Goal: Task Accomplishment & Management: Manage account settings

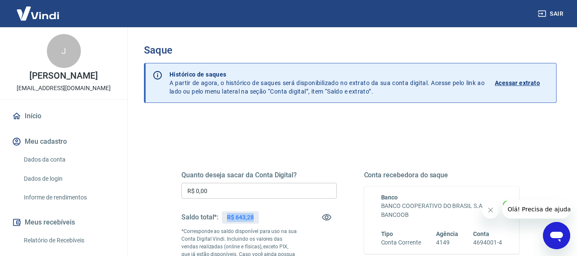
drag, startPoint x: 225, startPoint y: 219, endPoint x: 257, endPoint y: 219, distance: 32.8
click at [257, 219] on div "R$ 643,28" at bounding box center [240, 217] width 37 height 12
copy p "R$ 643,28"
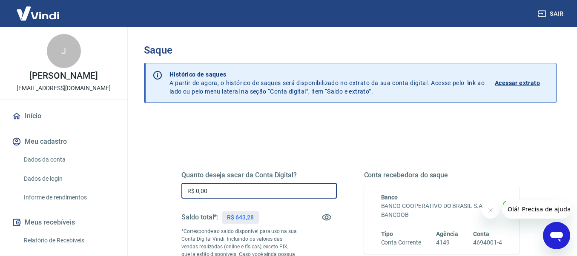
drag, startPoint x: 225, startPoint y: 194, endPoint x: 159, endPoint y: 198, distance: 66.9
paste input "643,28"
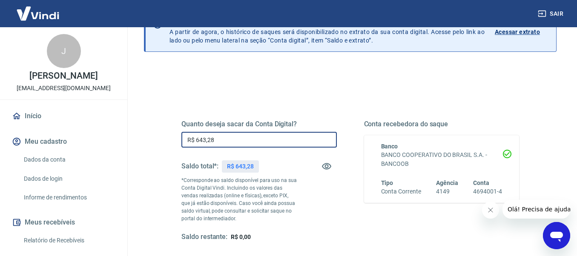
scroll to position [172, 0]
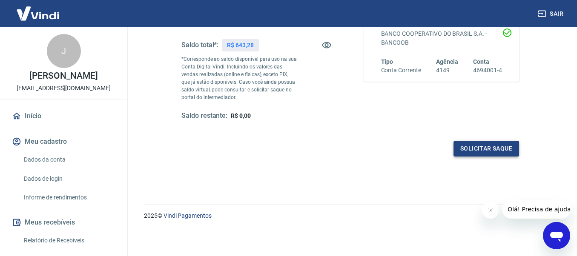
type input "R$ 643,28"
click at [499, 151] on button "Solicitar saque" at bounding box center [486, 149] width 66 height 16
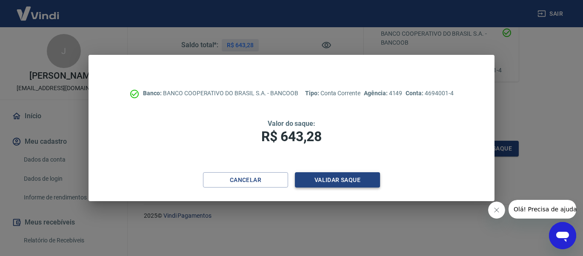
click at [372, 182] on button "Validar saque" at bounding box center [337, 180] width 85 height 16
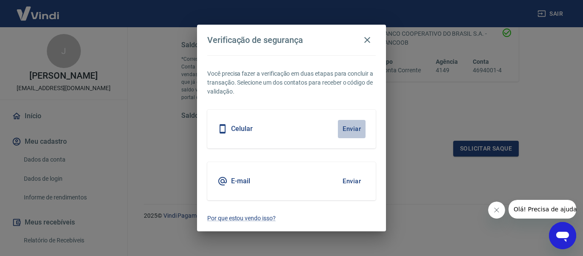
click at [348, 132] on button "Enviar" at bounding box center [352, 129] width 28 height 18
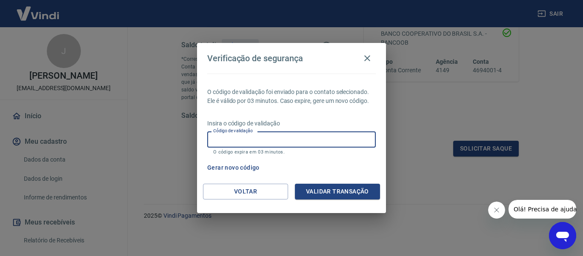
click at [256, 139] on input "Código de validação" at bounding box center [291, 139] width 168 height 16
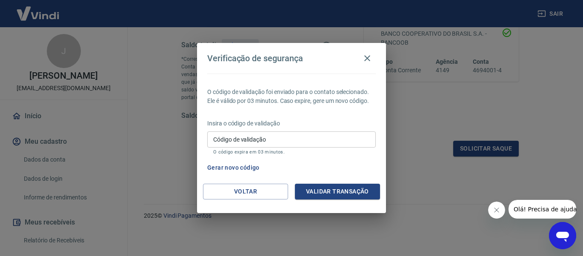
click at [377, 163] on div "O código de validação foi enviado para o contato selecionado. Ele é válido por …" at bounding box center [291, 129] width 189 height 110
click at [354, 190] on button "Validar transação" at bounding box center [337, 192] width 85 height 16
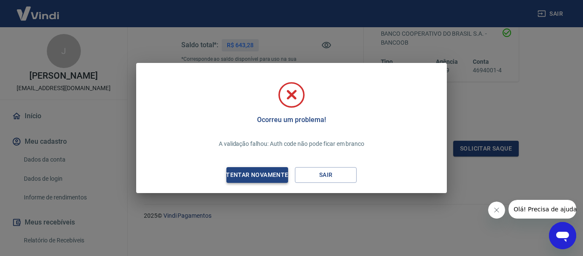
click at [277, 177] on div "Tentar novamente" at bounding box center [257, 175] width 83 height 11
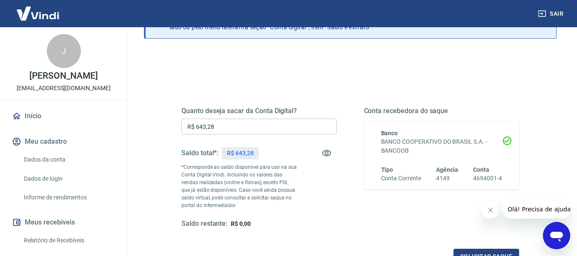
scroll to position [45, 0]
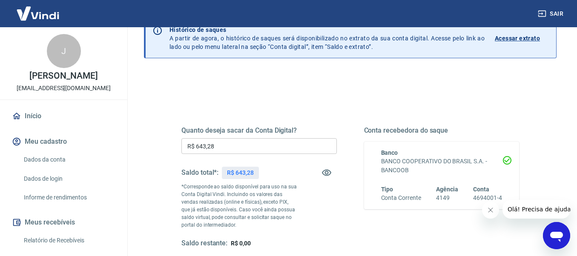
click at [262, 146] on input "R$ 643,28" at bounding box center [258, 146] width 155 height 16
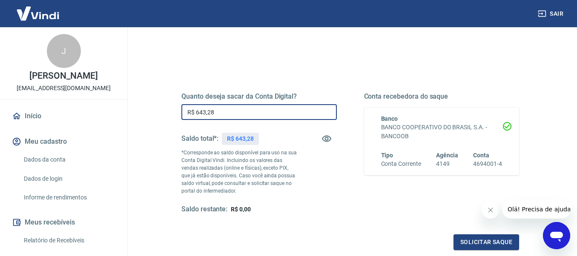
scroll to position [172, 0]
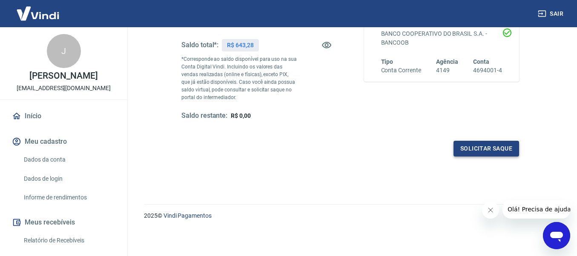
click at [483, 151] on button "Solicitar saque" at bounding box center [486, 149] width 66 height 16
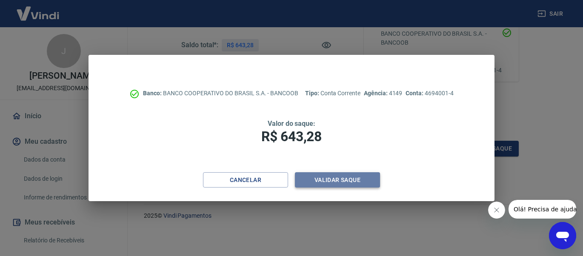
click at [338, 179] on button "Validar saque" at bounding box center [337, 180] width 85 height 16
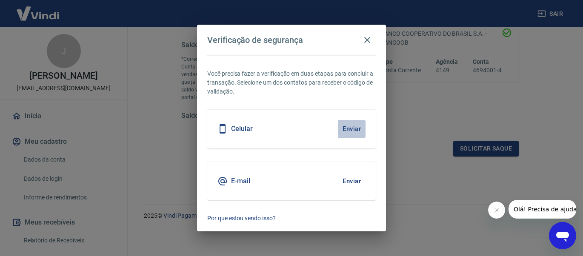
click at [351, 128] on button "Enviar" at bounding box center [352, 129] width 28 height 18
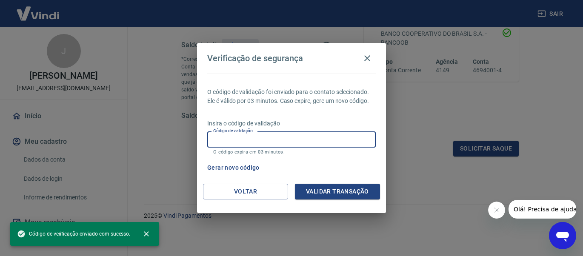
click at [304, 143] on input "Código de validação" at bounding box center [291, 139] width 168 height 16
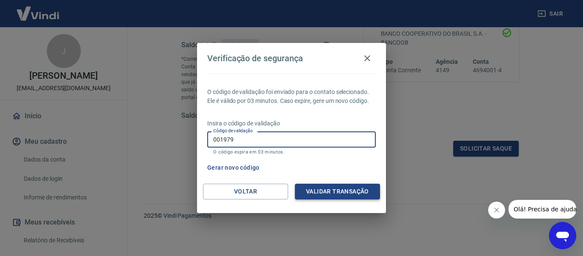
type input "001979"
click at [343, 191] on button "Validar transação" at bounding box center [337, 192] width 85 height 16
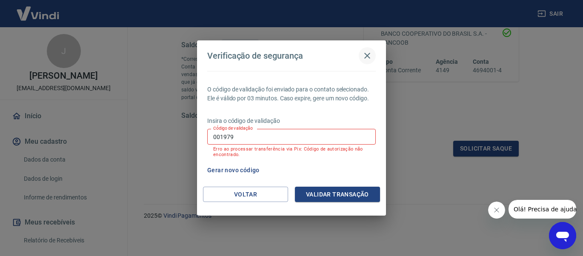
click at [366, 57] on icon "button" at bounding box center [367, 56] width 6 height 6
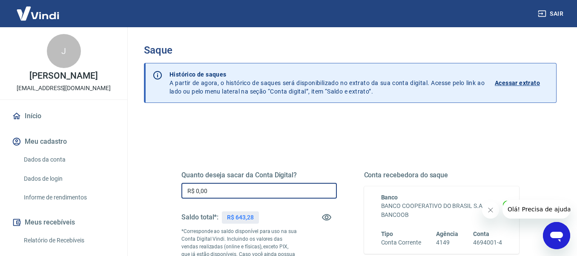
click at [219, 188] on input "R$ 0,00" at bounding box center [258, 191] width 155 height 16
paste input "text"
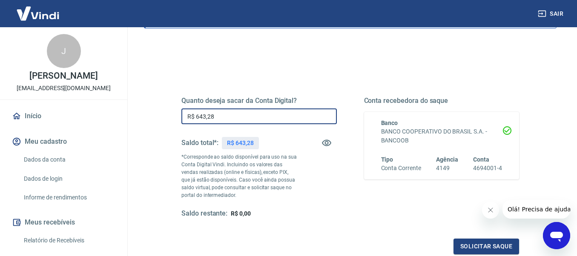
scroll to position [85, 0]
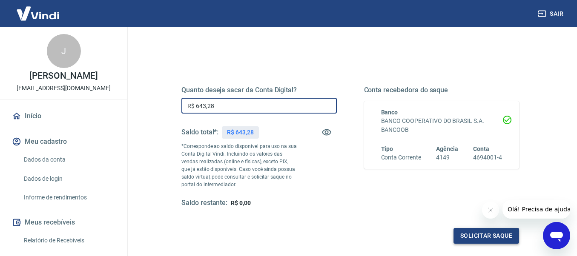
type input "R$ 643,28"
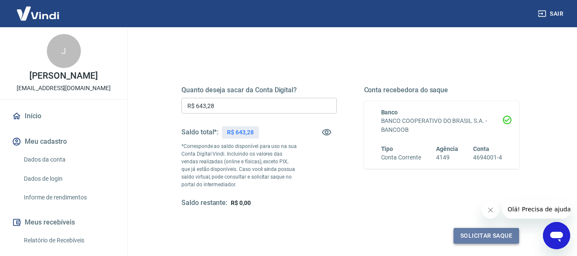
click at [468, 233] on button "Solicitar saque" at bounding box center [486, 236] width 66 height 16
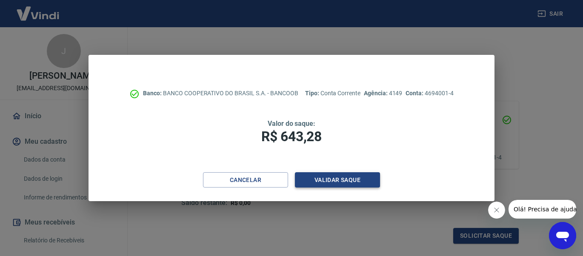
click at [342, 181] on button "Validar saque" at bounding box center [337, 180] width 85 height 16
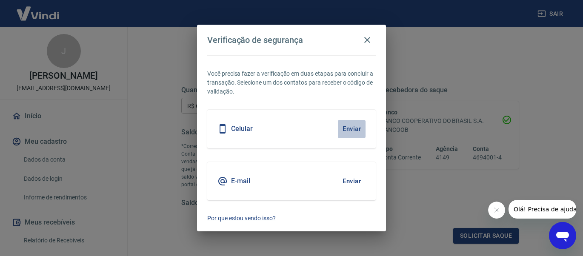
click at [360, 130] on button "Enviar" at bounding box center [352, 129] width 28 height 18
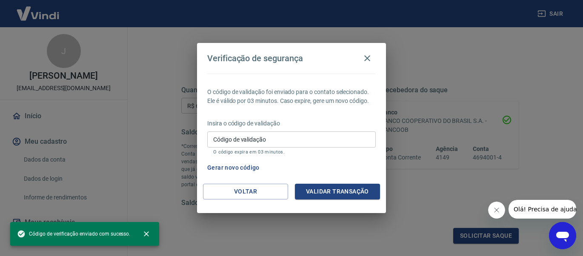
click at [327, 145] on input "Código de validação" at bounding box center [291, 139] width 168 height 16
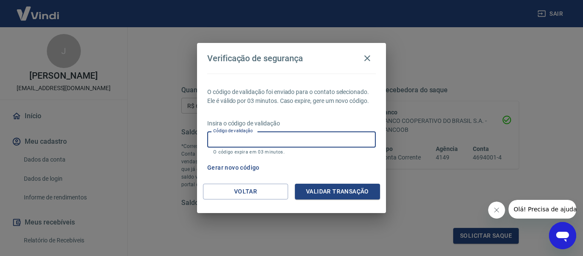
click at [297, 136] on input "Código de validação" at bounding box center [291, 139] width 168 height 16
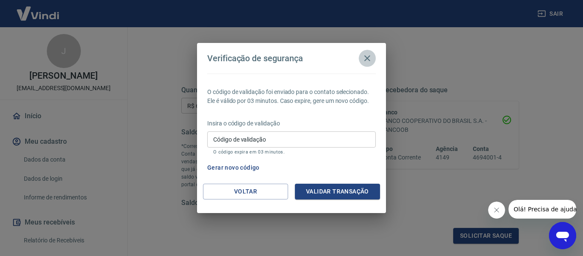
click at [365, 58] on icon "button" at bounding box center [367, 58] width 10 height 10
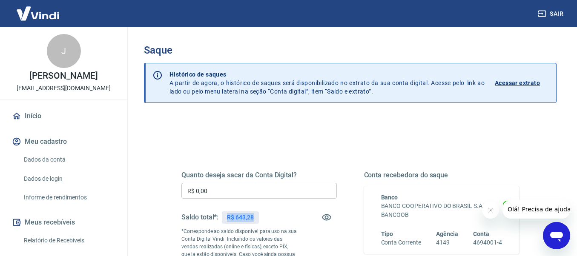
drag, startPoint x: 226, startPoint y: 218, endPoint x: 254, endPoint y: 219, distance: 28.1
click at [254, 219] on div "R$ 643,28" at bounding box center [240, 217] width 37 height 12
copy p "R$ 643,28"
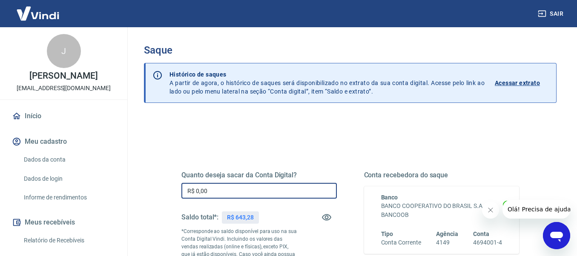
drag, startPoint x: 230, startPoint y: 196, endPoint x: 177, endPoint y: 194, distance: 53.7
click at [178, 194] on div "Quanto deseja sacar da Conta Digital? R$ 0,00 ​ Saldo total*: R$ 643,28 *Corres…" at bounding box center [350, 236] width 358 height 205
paste input "643,28"
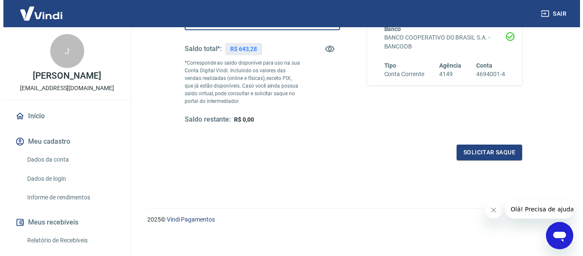
scroll to position [170, 0]
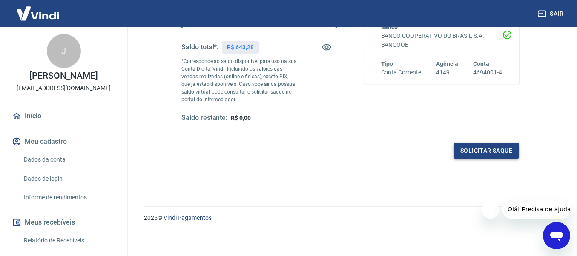
type input "R$ 643,28"
click at [468, 155] on button "Solicitar saque" at bounding box center [486, 151] width 66 height 16
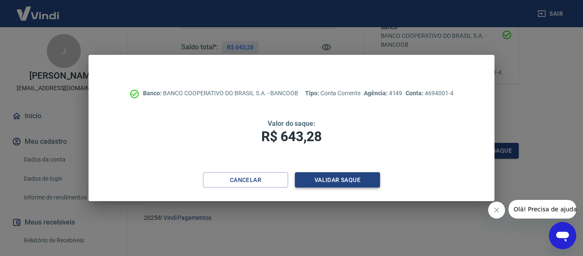
click at [332, 183] on button "Validar saque" at bounding box center [337, 180] width 85 height 16
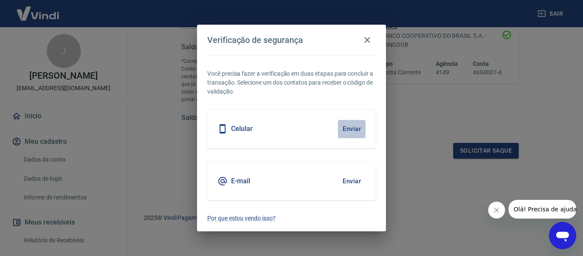
click at [345, 135] on button "Enviar" at bounding box center [352, 129] width 28 height 18
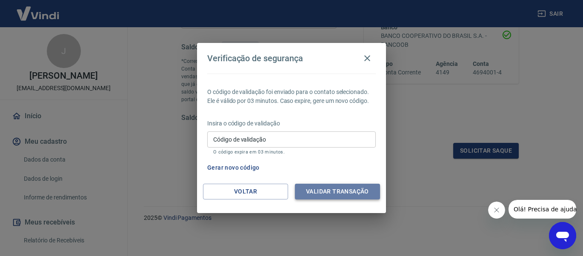
click at [357, 192] on button "Validar transação" at bounding box center [337, 192] width 85 height 16
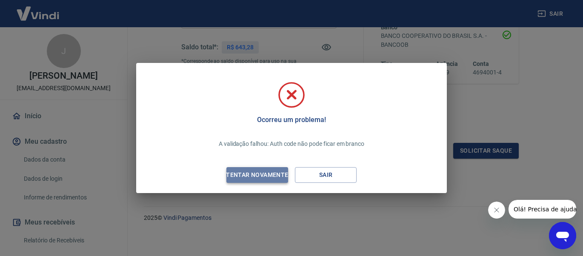
click at [262, 172] on div "Tentar novamente" at bounding box center [257, 175] width 83 height 11
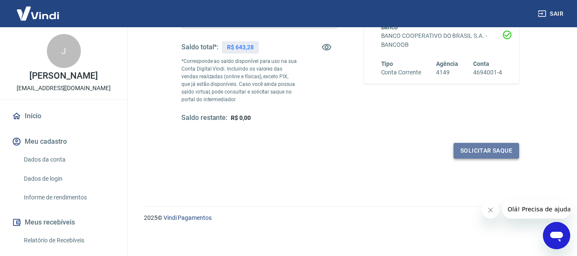
click at [509, 149] on button "Solicitar saque" at bounding box center [486, 151] width 66 height 16
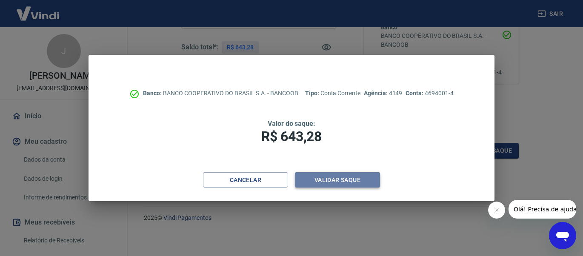
click at [360, 179] on button "Validar saque" at bounding box center [337, 180] width 85 height 16
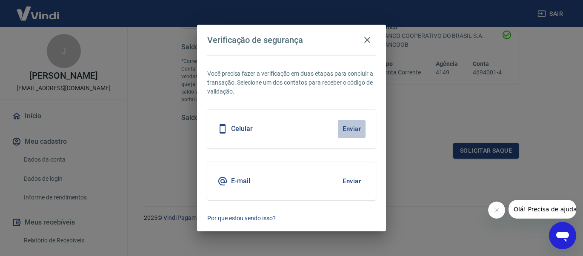
click at [351, 131] on button "Enviar" at bounding box center [352, 129] width 28 height 18
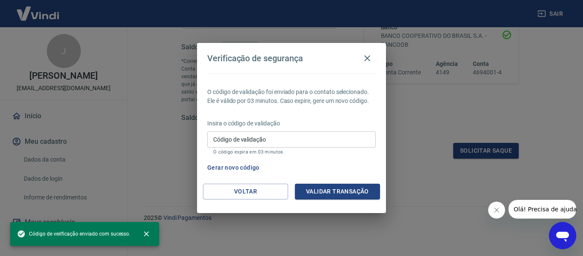
click at [334, 138] on input "Código de validação" at bounding box center [291, 139] width 168 height 16
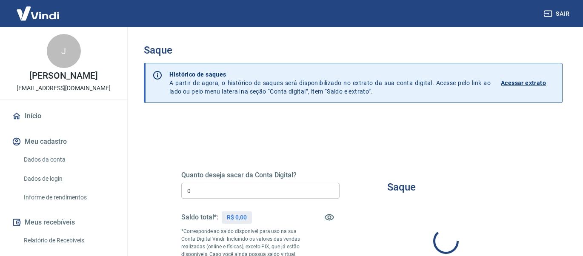
type input "R$ 0,00"
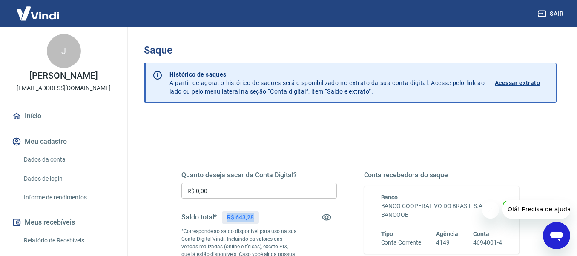
drag, startPoint x: 227, startPoint y: 219, endPoint x: 258, endPoint y: 225, distance: 32.1
click at [258, 225] on div "Saldo total*: R$ 643,28" at bounding box center [219, 217] width 77 height 20
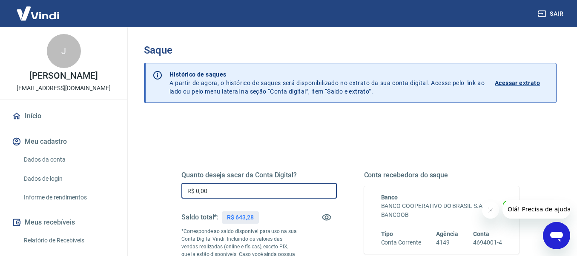
drag, startPoint x: 223, startPoint y: 197, endPoint x: 180, endPoint y: 161, distance: 55.9
click at [178, 163] on div "Quanto deseja sacar da Conta Digital? R$ 0,00 ​ Saldo total*: R$ 643,28 *Corres…" at bounding box center [350, 236] width 358 height 205
paste input "643,28"
type input "R$ 643,28"
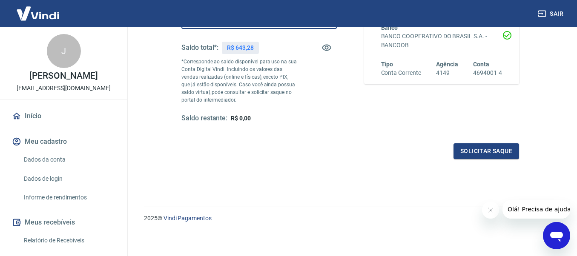
scroll to position [172, 0]
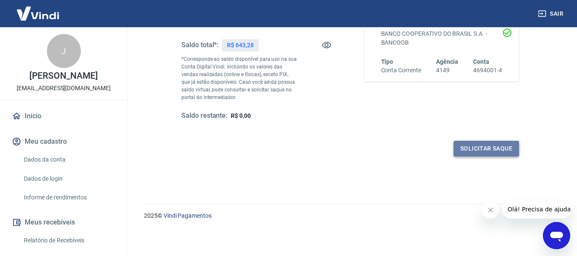
click at [483, 148] on button "Solicitar saque" at bounding box center [486, 149] width 66 height 16
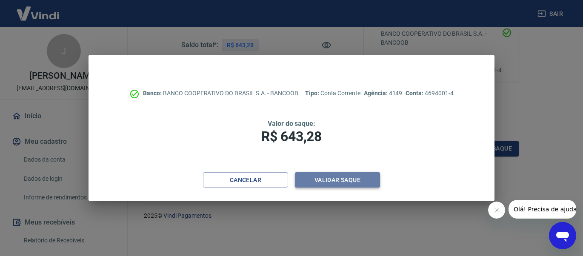
click at [364, 181] on button "Validar saque" at bounding box center [337, 180] width 85 height 16
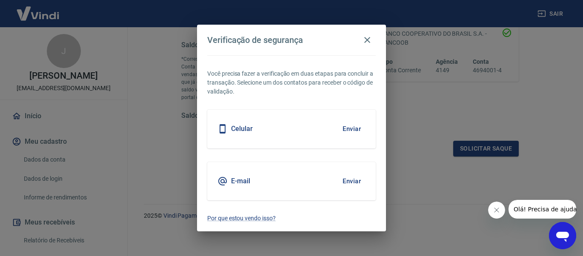
click at [351, 131] on button "Enviar" at bounding box center [352, 129] width 28 height 18
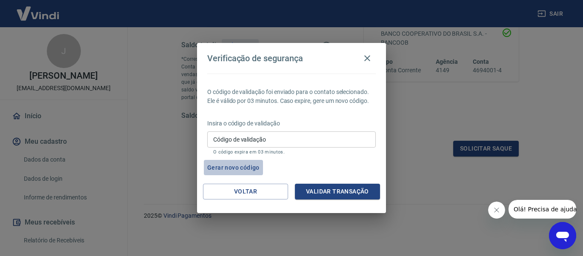
click at [242, 168] on button "Gerar novo código" at bounding box center [233, 168] width 59 height 16
click at [364, 60] on icon "button" at bounding box center [367, 58] width 10 height 10
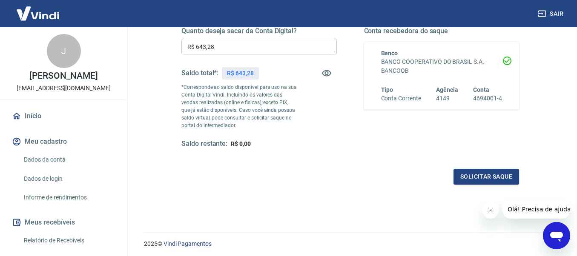
scroll to position [130, 0]
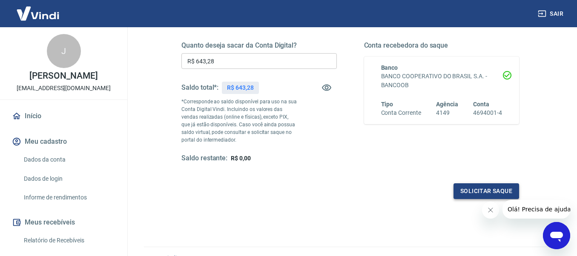
click at [483, 185] on button "Solicitar saque" at bounding box center [486, 191] width 66 height 16
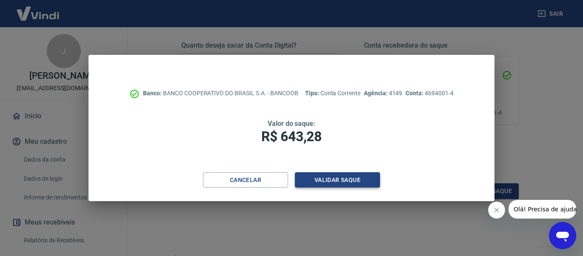
click at [325, 179] on button "Validar saque" at bounding box center [337, 180] width 85 height 16
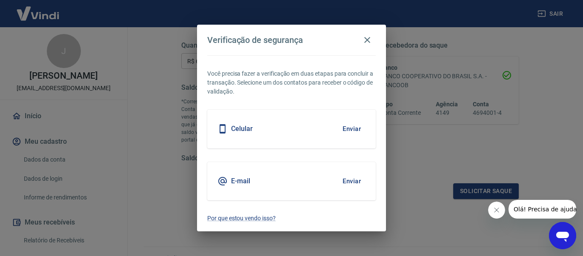
click at [297, 125] on div "Celular Enviar" at bounding box center [291, 129] width 168 height 38
click at [349, 129] on button "Enviar" at bounding box center [352, 129] width 28 height 18
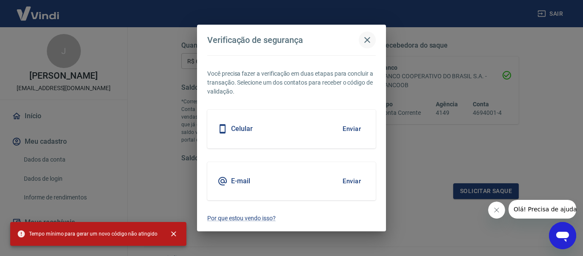
click at [366, 41] on icon "button" at bounding box center [367, 40] width 6 height 6
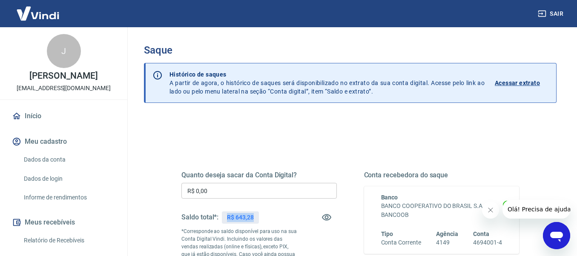
drag, startPoint x: 227, startPoint y: 219, endPoint x: 256, endPoint y: 219, distance: 28.5
click at [256, 219] on div "R$ 643,28" at bounding box center [240, 217] width 37 height 12
copy p "R$ 643,28"
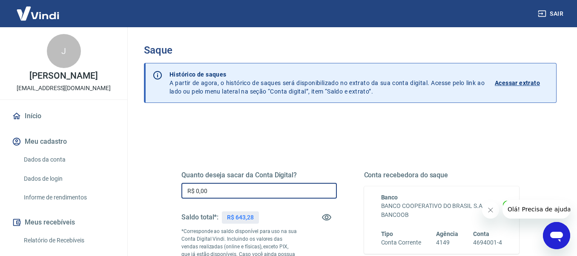
drag, startPoint x: 216, startPoint y: 188, endPoint x: 169, endPoint y: 193, distance: 47.5
click at [170, 193] on div "Quanto deseja sacar da Conta Digital? R$ 0,00 ​ Saldo total*: R$ 643,28 *Corres…" at bounding box center [350, 236] width 378 height 205
paste input "643,28"
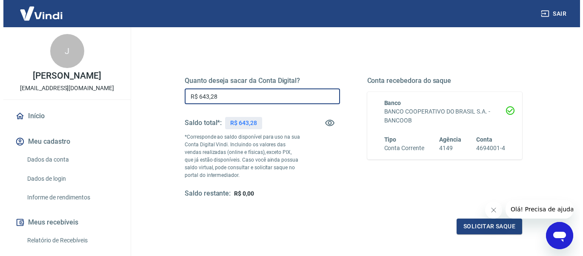
scroll to position [128, 0]
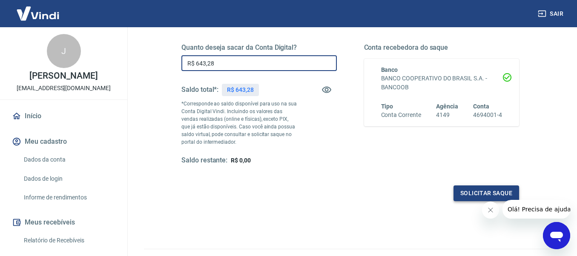
type input "R$ 643,28"
click at [485, 190] on button "Solicitar saque" at bounding box center [486, 194] width 66 height 16
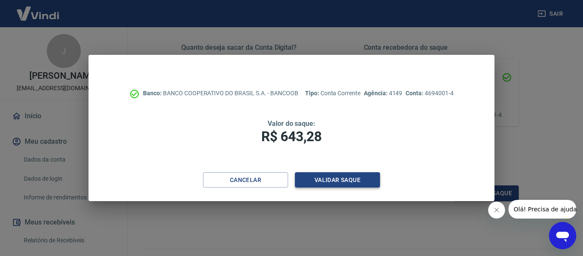
click at [341, 178] on button "Validar saque" at bounding box center [337, 180] width 85 height 16
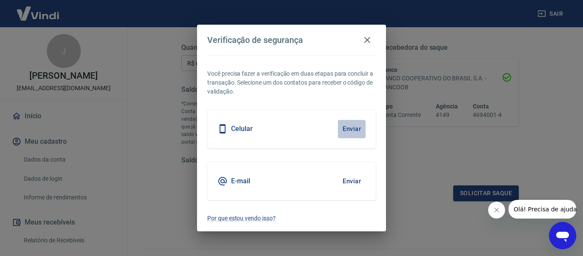
click at [356, 130] on button "Enviar" at bounding box center [352, 129] width 28 height 18
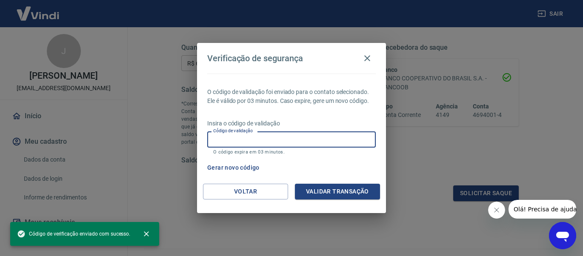
click at [339, 139] on input "Código de validação" at bounding box center [291, 139] width 168 height 16
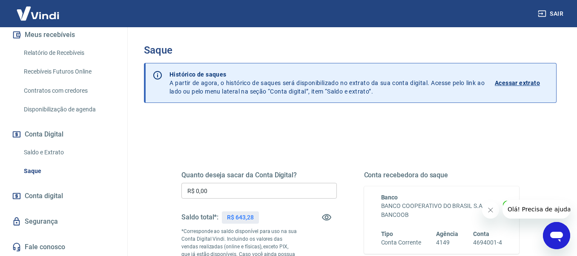
scroll to position [197, 0]
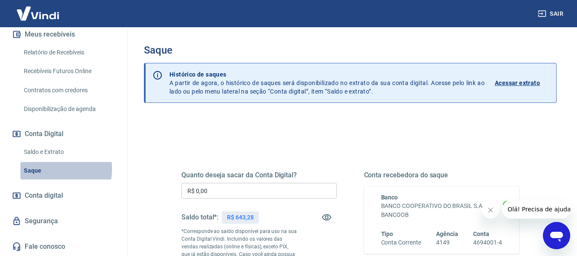
click at [41, 169] on link "Saque" at bounding box center [68, 170] width 97 height 17
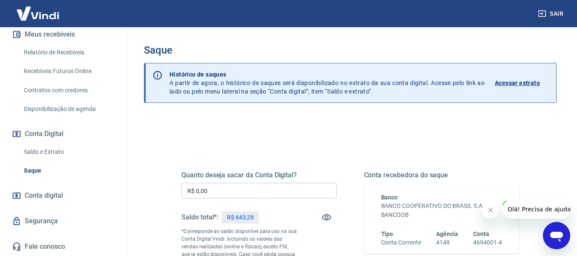
click at [41, 169] on link "Saque" at bounding box center [68, 170] width 97 height 17
drag, startPoint x: 227, startPoint y: 215, endPoint x: 262, endPoint y: 220, distance: 35.6
click at [262, 220] on div "Saldo total*: R$ 643,28" at bounding box center [258, 217] width 155 height 20
copy p "R$ 643,28"
drag, startPoint x: 214, startPoint y: 194, endPoint x: 182, endPoint y: 190, distance: 32.1
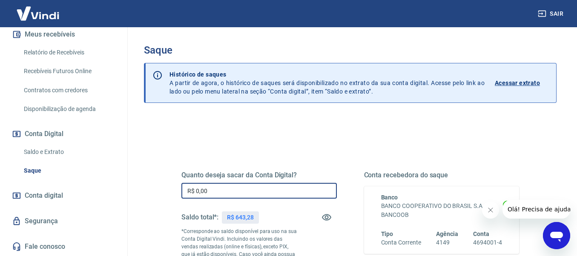
click at [182, 190] on input "R$ 0,00" at bounding box center [258, 191] width 155 height 16
paste input "643,28"
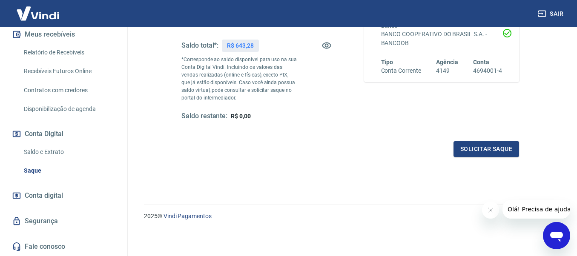
scroll to position [172, 0]
type input "R$ 643,28"
click at [497, 144] on button "Solicitar saque" at bounding box center [486, 149] width 66 height 16
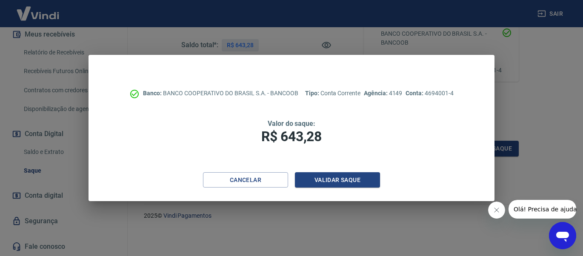
click at [515, 96] on div "Banco: BANCO COOPERATIVO DO BRASIL S.A. - BANCOOB Tipo: Conta Corrente Agência:…" at bounding box center [291, 128] width 583 height 256
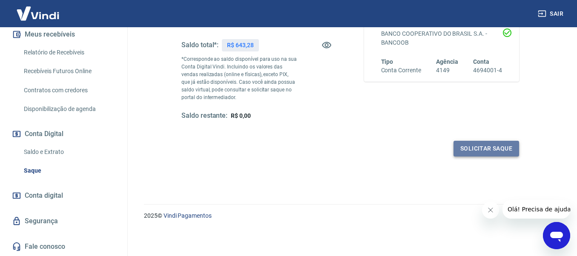
click at [482, 151] on button "Solicitar saque" at bounding box center [486, 149] width 66 height 16
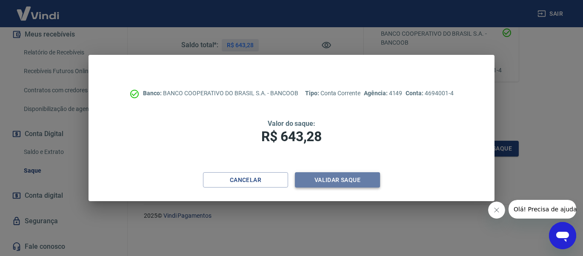
click at [340, 177] on button "Validar saque" at bounding box center [337, 180] width 85 height 16
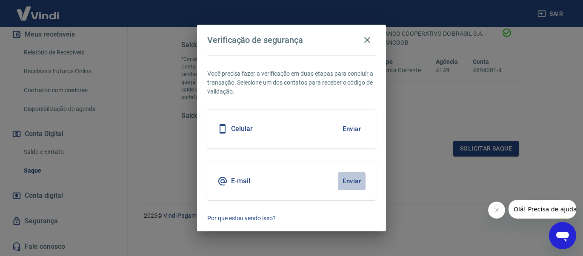
click at [348, 184] on button "Enviar" at bounding box center [352, 181] width 28 height 18
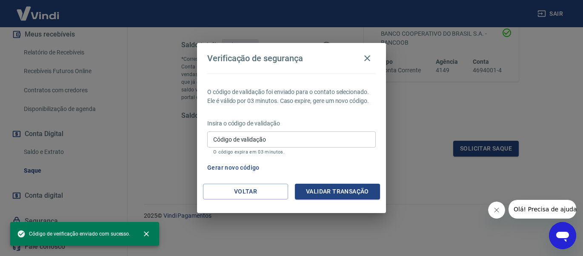
click at [271, 139] on input "Código de validação" at bounding box center [291, 139] width 168 height 16
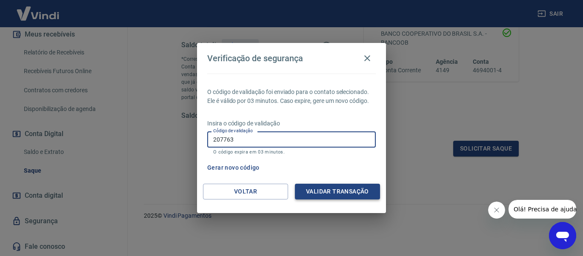
type input "207763"
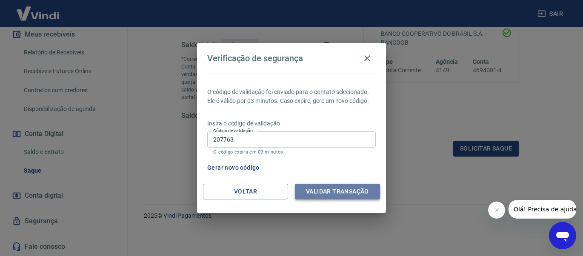
click at [323, 193] on button "Validar transação" at bounding box center [337, 192] width 85 height 16
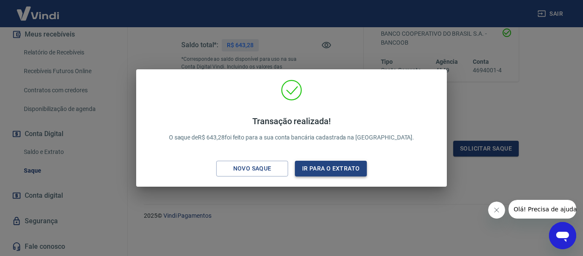
click at [338, 166] on button "Ir para o extrato" at bounding box center [331, 169] width 72 height 16
